Goal: Task Accomplishment & Management: Manage account settings

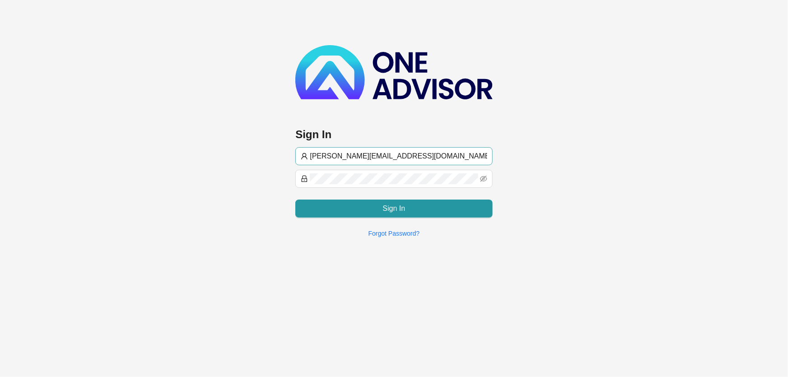
click at [324, 156] on input "[PERSON_NAME][EMAIL_ADDRESS][DOMAIN_NAME]" at bounding box center [398, 156] width 177 height 11
type input "[EMAIL_ADDRESS][DOMAIN_NAME]"
click at [303, 181] on span at bounding box center [393, 179] width 197 height 18
click at [221, 165] on div "Sign In [EMAIL_ADDRESS][DOMAIN_NAME] Sign In Forgot Password?" at bounding box center [394, 122] width 788 height 245
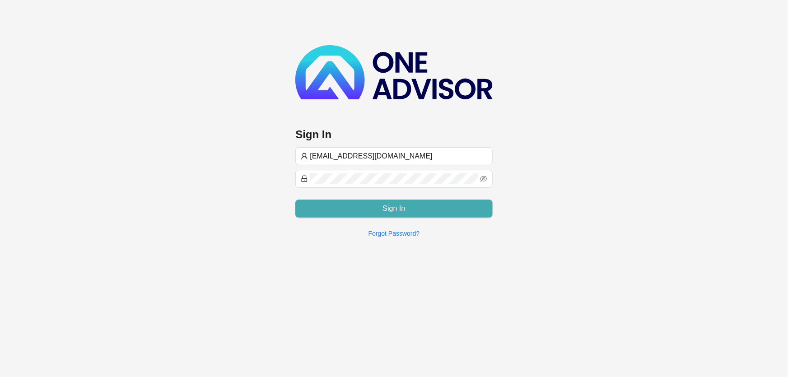
click at [424, 212] on button "Sign In" at bounding box center [393, 209] width 197 height 18
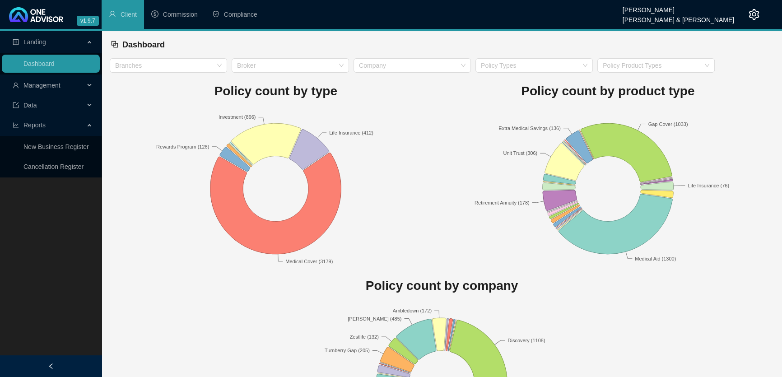
click at [46, 86] on span "Management" at bounding box center [41, 85] width 37 height 7
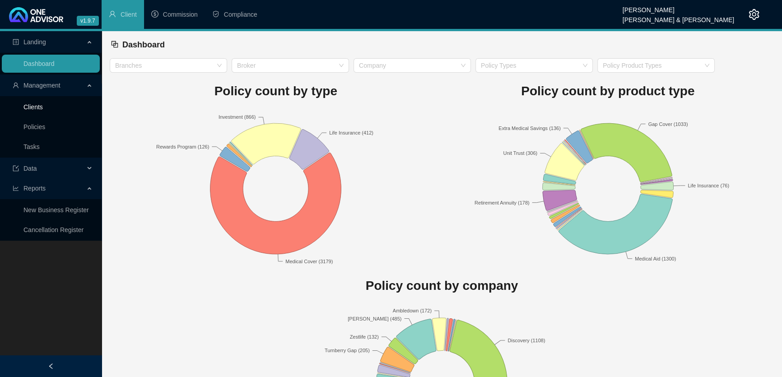
click at [36, 109] on link "Clients" at bounding box center [32, 106] width 19 height 7
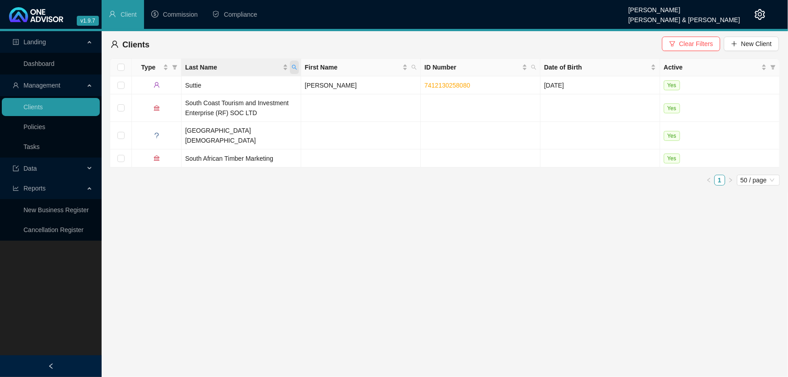
click at [291, 65] on span "Last Name" at bounding box center [294, 68] width 9 height 14
type input "[PERSON_NAME]"
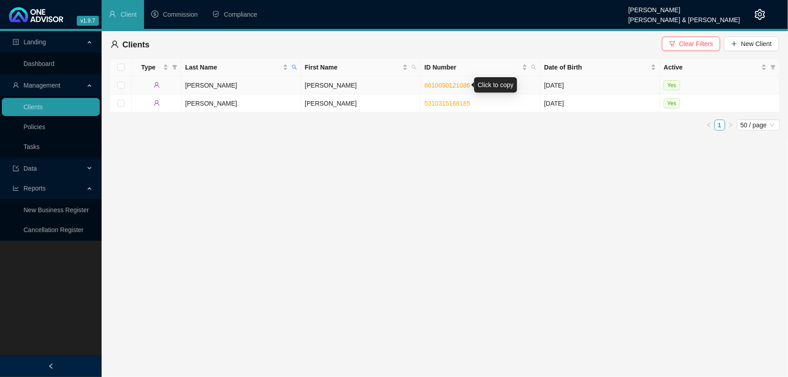
click at [453, 85] on link "8610090121086" at bounding box center [448, 85] width 46 height 7
click at [436, 83] on link "8610090121086" at bounding box center [448, 85] width 46 height 7
